Goal: Information Seeking & Learning: Find specific fact

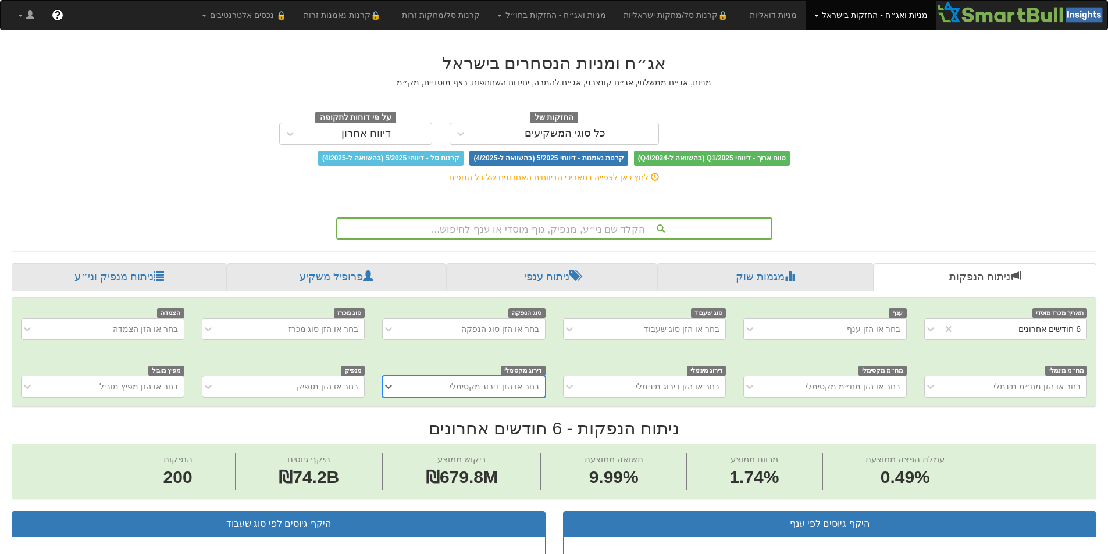
click at [581, 228] on div "הקלד שם ני״ע, מנפיק, גוף מוסדי או ענף לחיפוש..." at bounding box center [554, 229] width 434 height 20
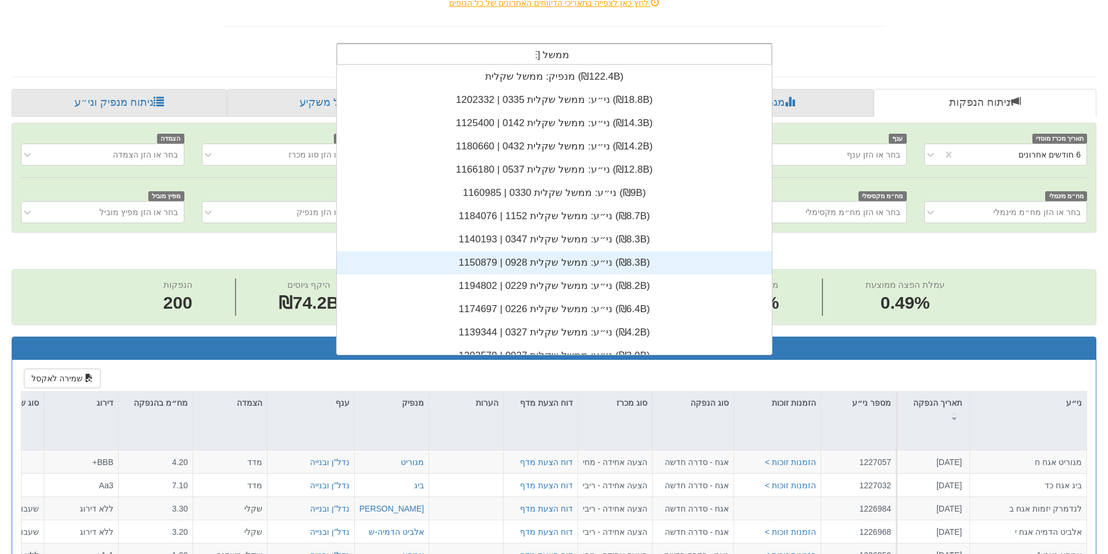
scroll to position [47, 0]
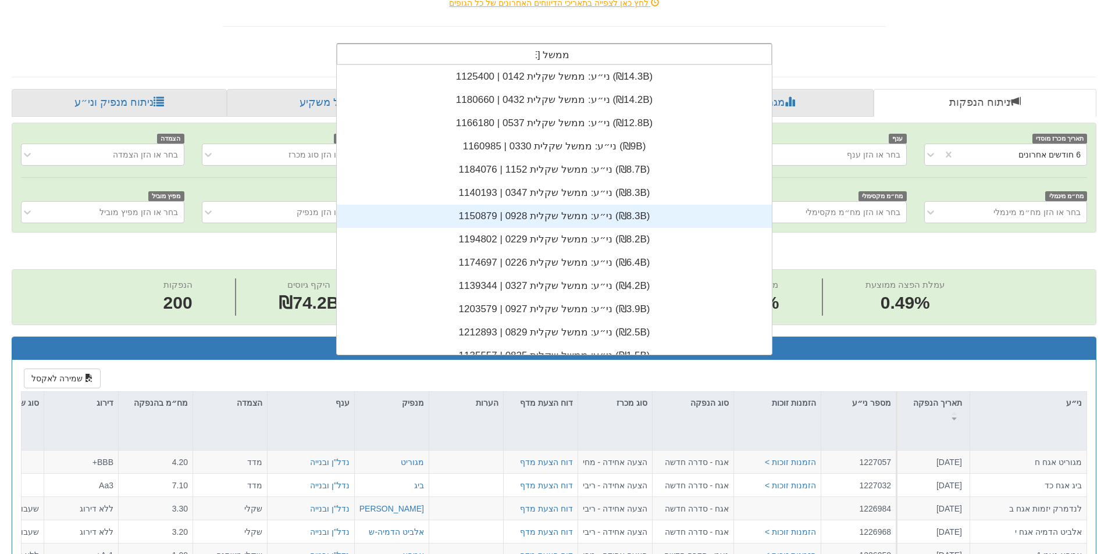
type input "ממשל [PERSON_NAME]"
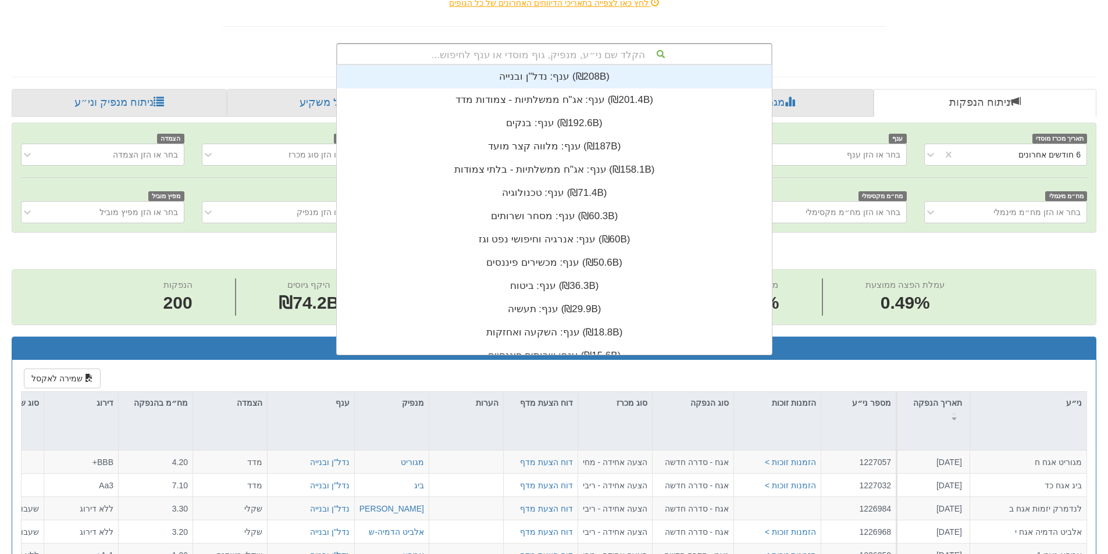
click at [558, 52] on div "הקלד שם ני״ע, מנפיק, גוף מוסדי או ענף לחיפוש..." at bounding box center [554, 54] width 434 height 20
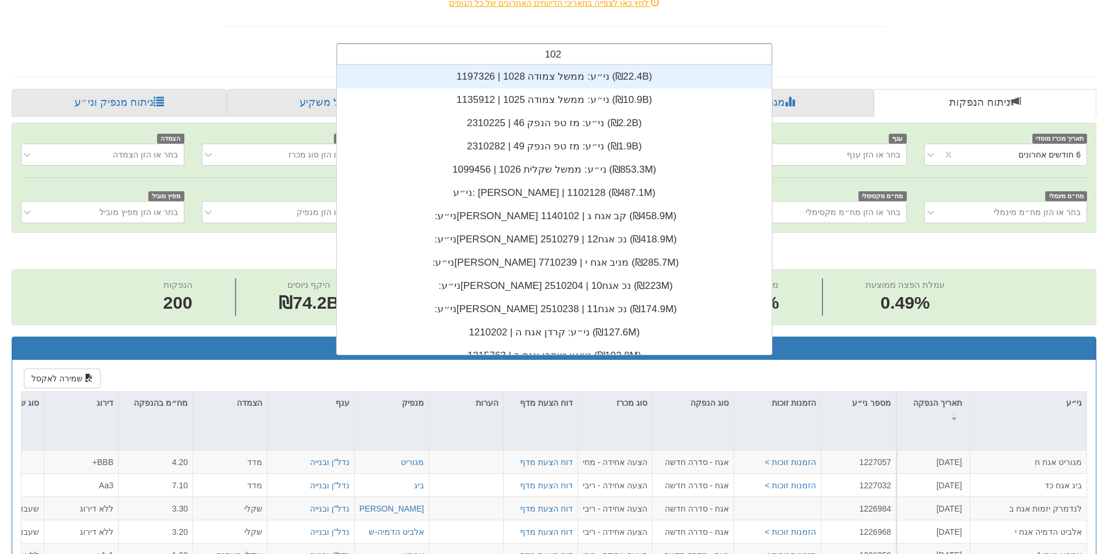
type input "1026"
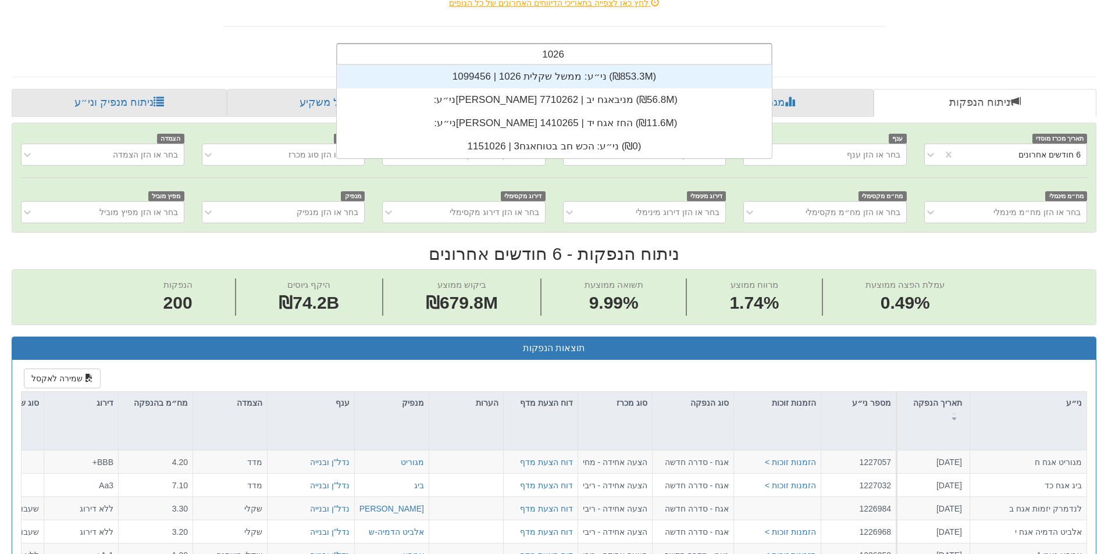
click at [595, 79] on div "ני״ע: ‏ממשל שקלית 1026 | 1099456 ‎(₪853.3M)‎" at bounding box center [554, 76] width 435 height 23
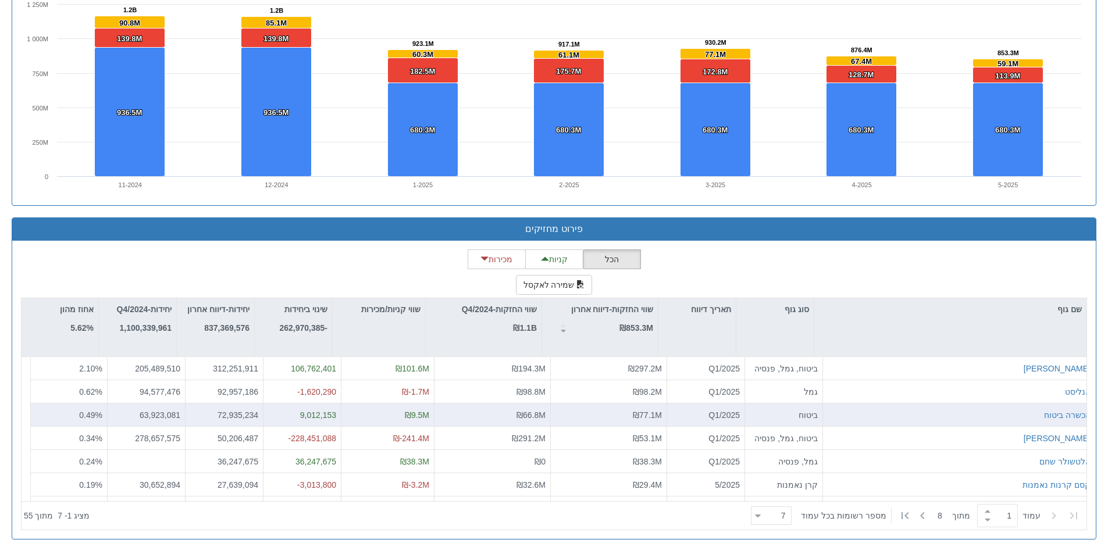
scroll to position [290, 0]
